Goal: Transaction & Acquisition: Purchase product/service

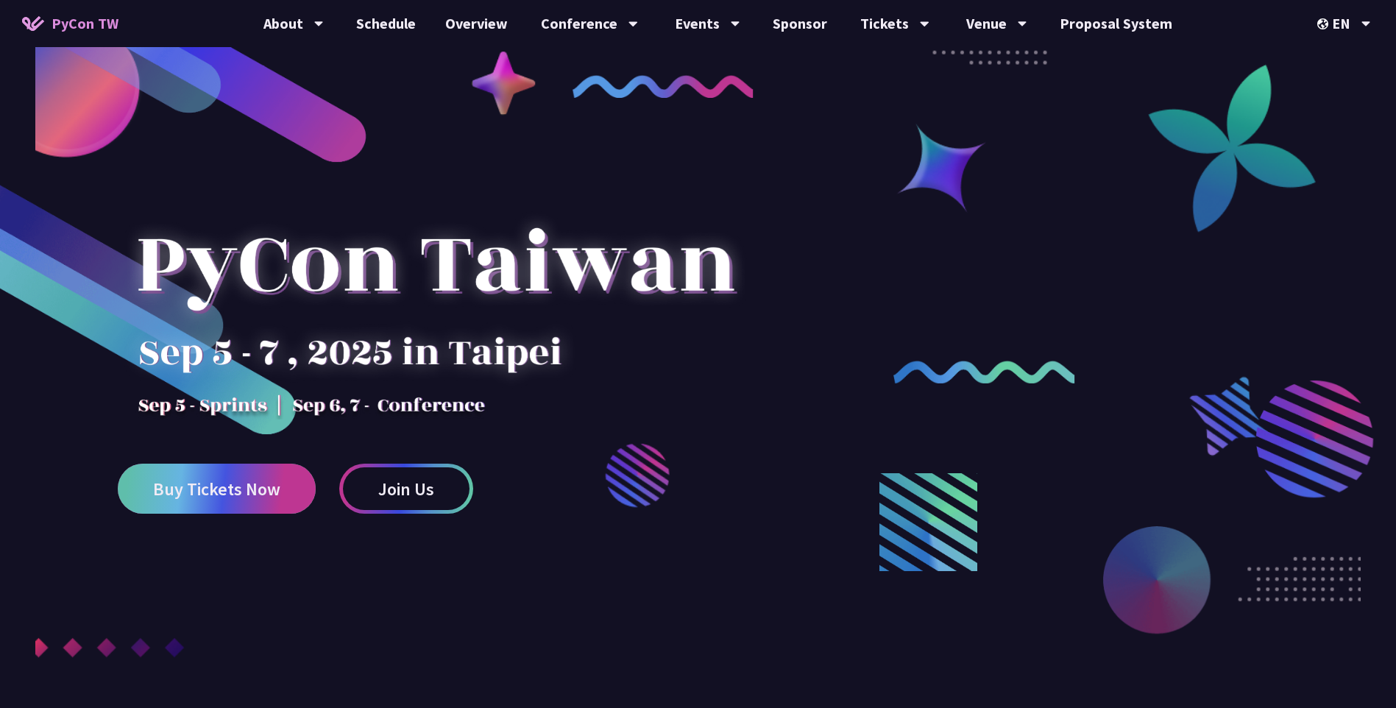
click at [242, 490] on span "Buy Tickets Now" at bounding box center [216, 489] width 127 height 18
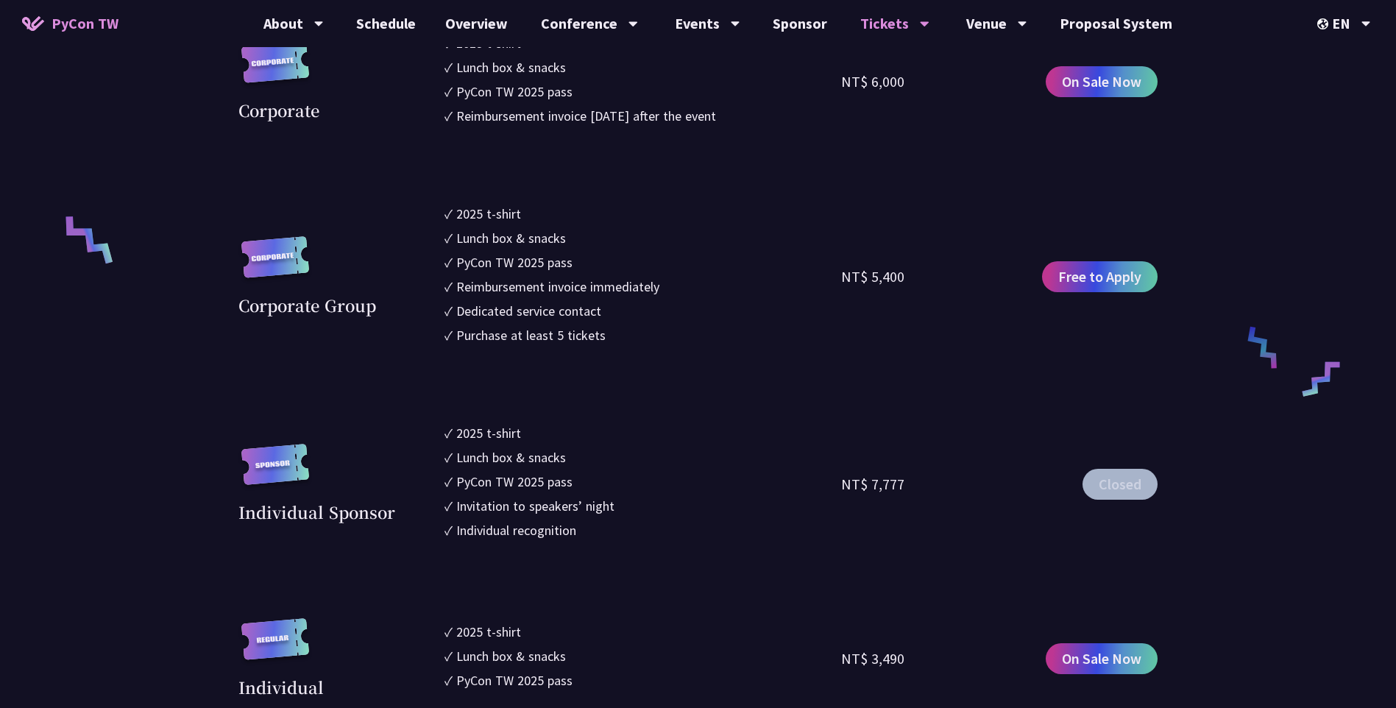
scroll to position [1324, 0]
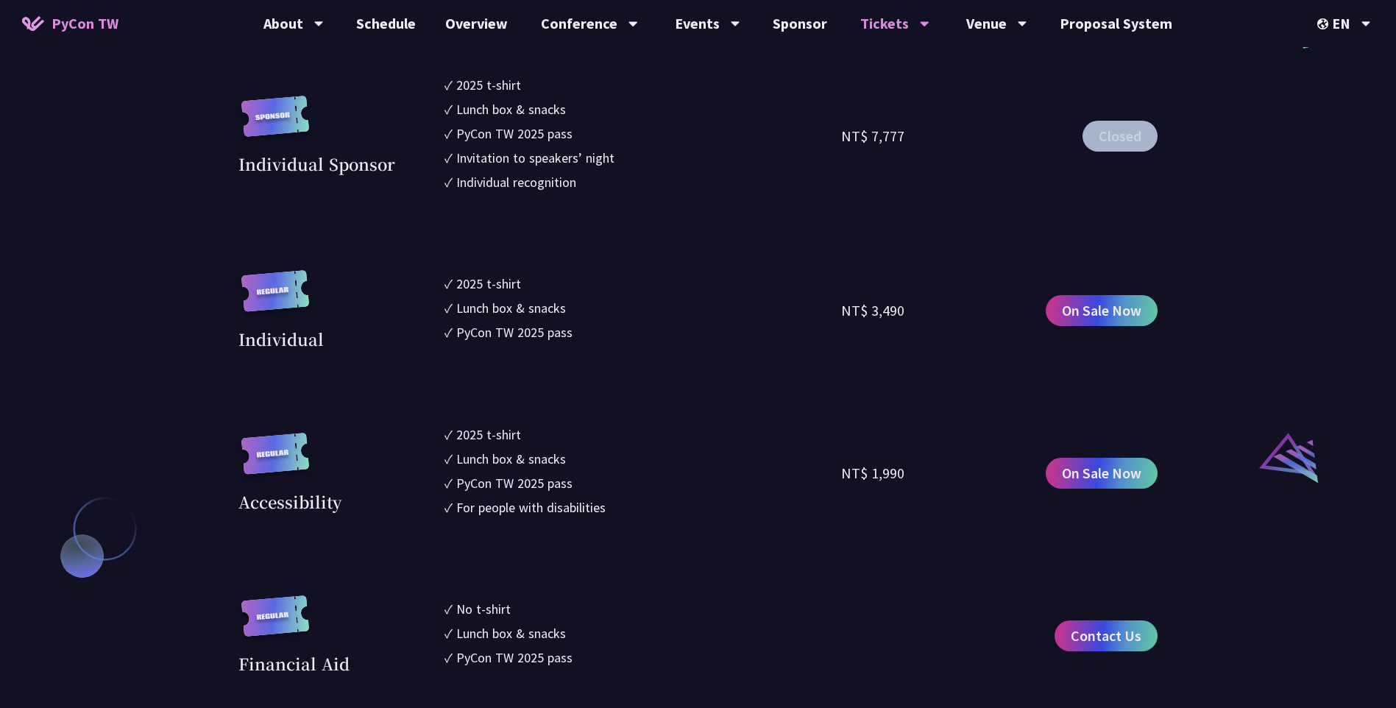
drag, startPoint x: 913, startPoint y: 312, endPoint x: 828, endPoint y: 314, distance: 85.4
click at [828, 314] on div "Individual ✓ 2025 t-shirt ✓ Lunch box & snacks ✓ PyCon TW 2025 pass NT$ 3,490 O…" at bounding box center [697, 310] width 919 height 81
drag, startPoint x: 828, startPoint y: 314, endPoint x: 842, endPoint y: 313, distance: 14.0
click at [842, 313] on div "NT$ 3,490" at bounding box center [872, 310] width 63 height 22
drag, startPoint x: 837, startPoint y: 313, endPoint x: 902, endPoint y: 314, distance: 64.8
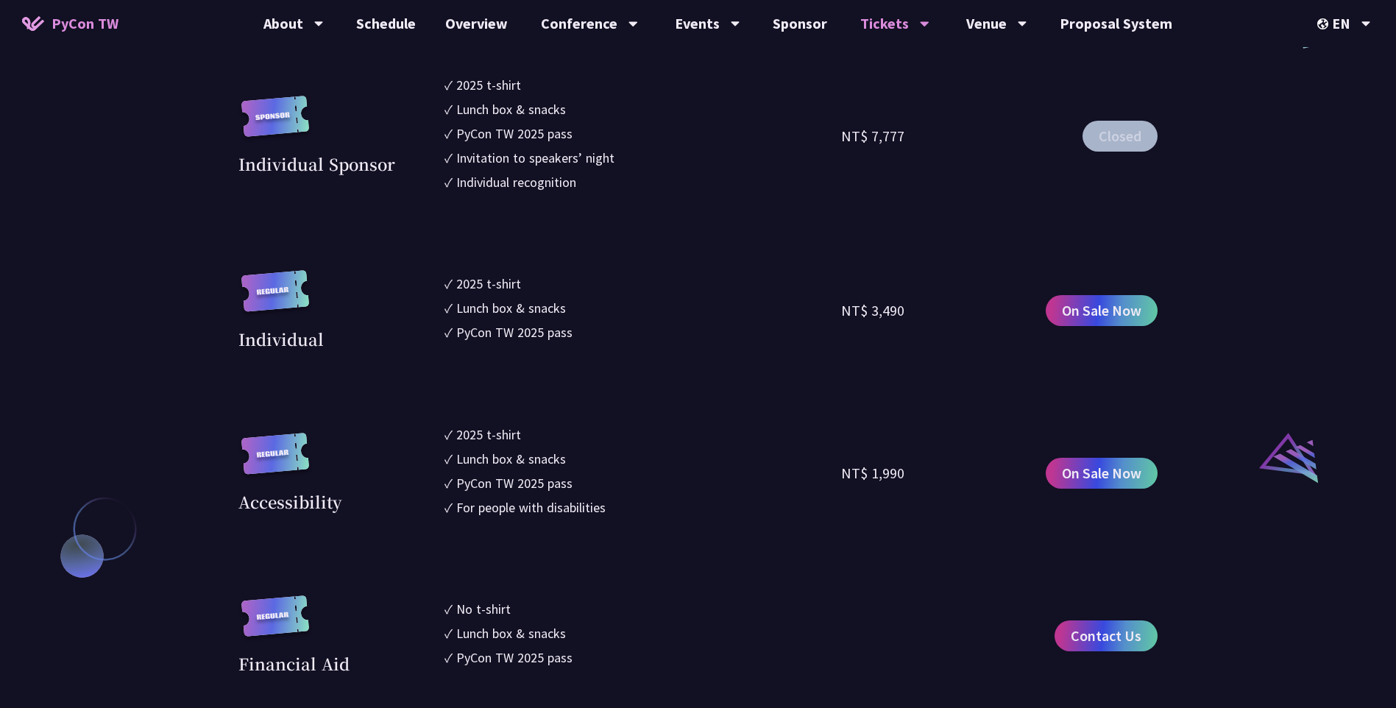
click at [902, 314] on div "Individual ✓ 2025 t-shirt ✓ Lunch box & snacks ✓ PyCon TW 2025 pass NT$ 3,490 O…" at bounding box center [697, 310] width 919 height 81
drag, startPoint x: 902, startPoint y: 314, endPoint x: 894, endPoint y: 324, distance: 12.5
click at [894, 324] on div "NT$ 3,490" at bounding box center [940, 310] width 199 height 81
click at [905, 315] on div "NT$ 3,490" at bounding box center [940, 310] width 199 height 81
drag, startPoint x: 901, startPoint y: 313, endPoint x: 845, endPoint y: 313, distance: 55.9
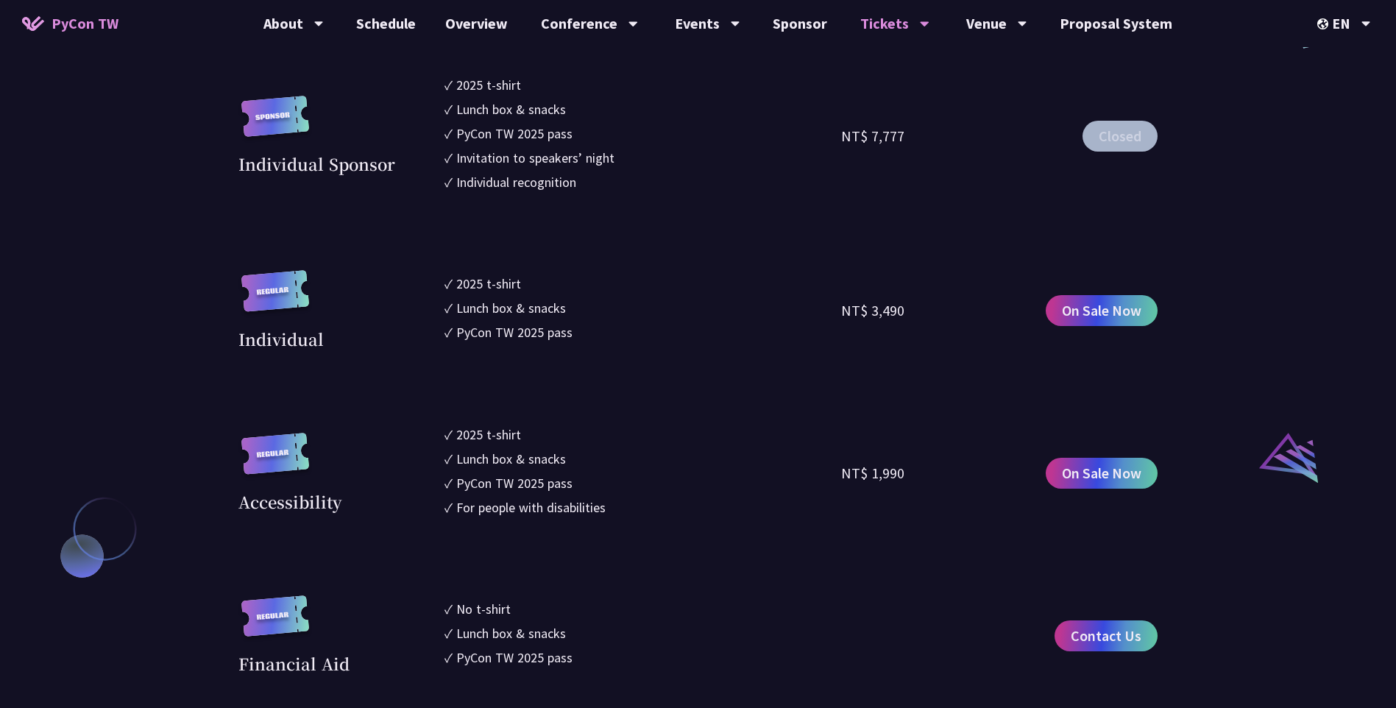
click at [845, 313] on div "NT$ 3,490" at bounding box center [872, 310] width 63 height 22
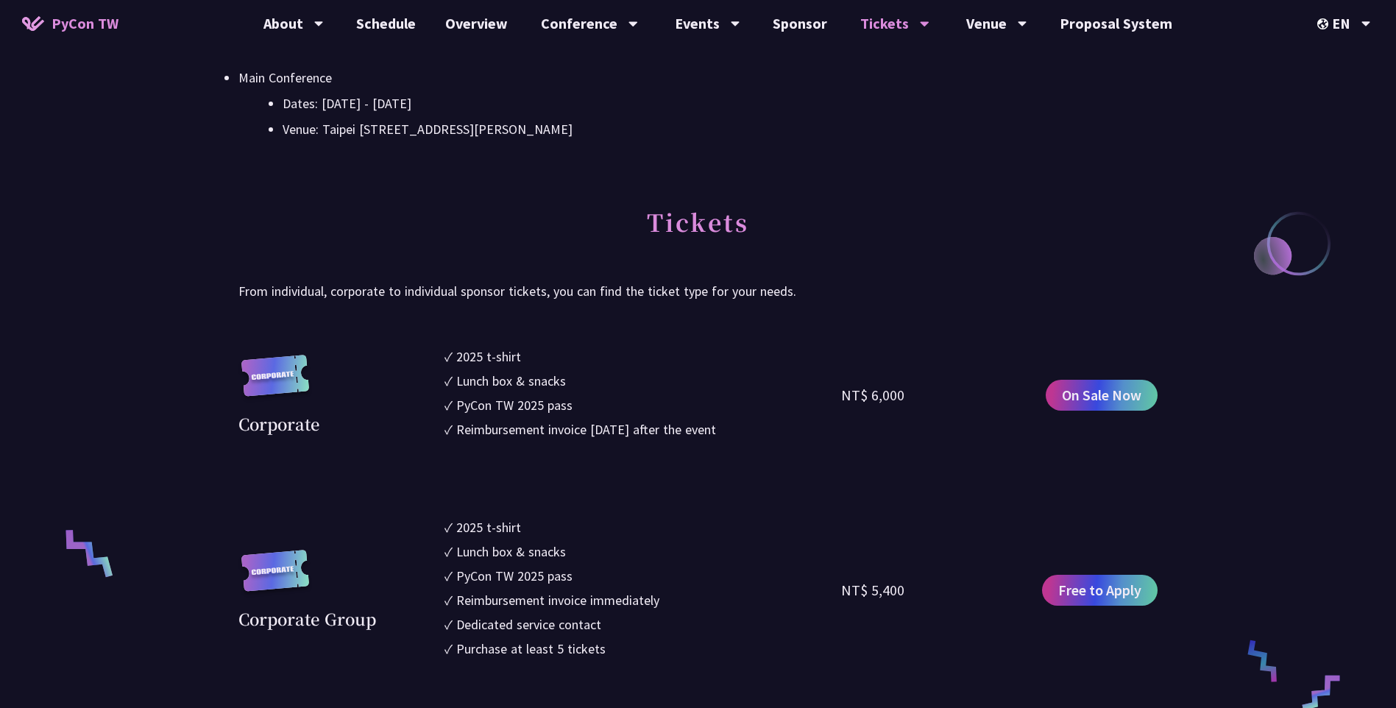
scroll to position [662, 0]
